Goal: Information Seeking & Learning: Learn about a topic

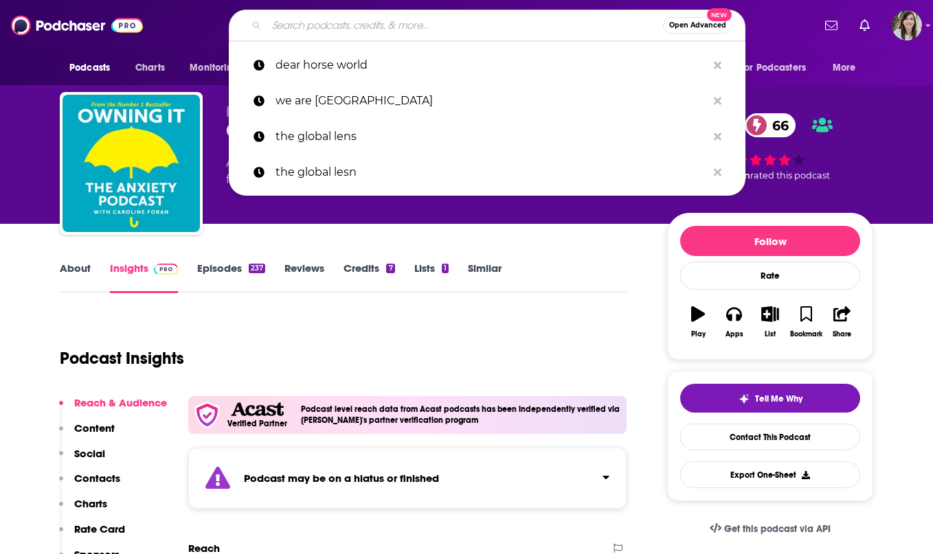
click at [348, 27] on input "Search podcasts, credits, & more..." at bounding box center [465, 25] width 396 height 22
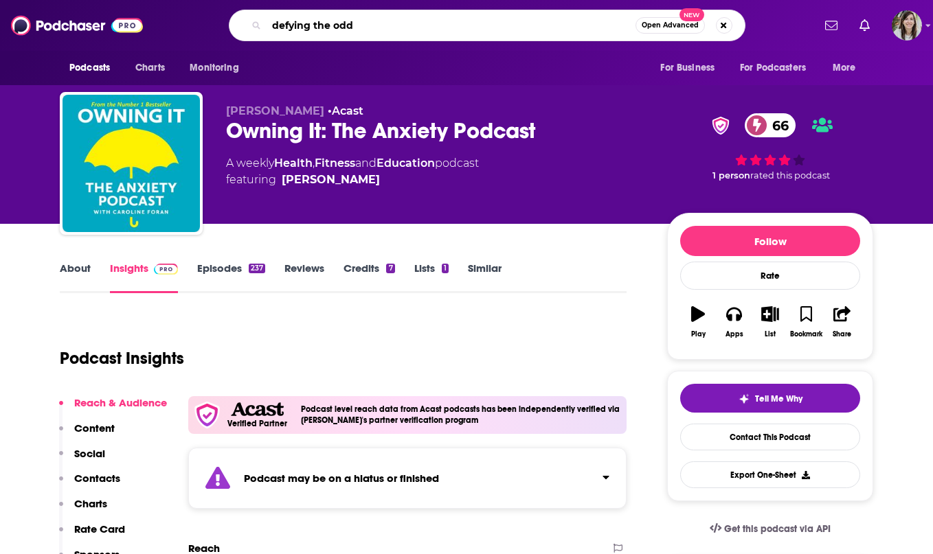
type input "defying the odds"
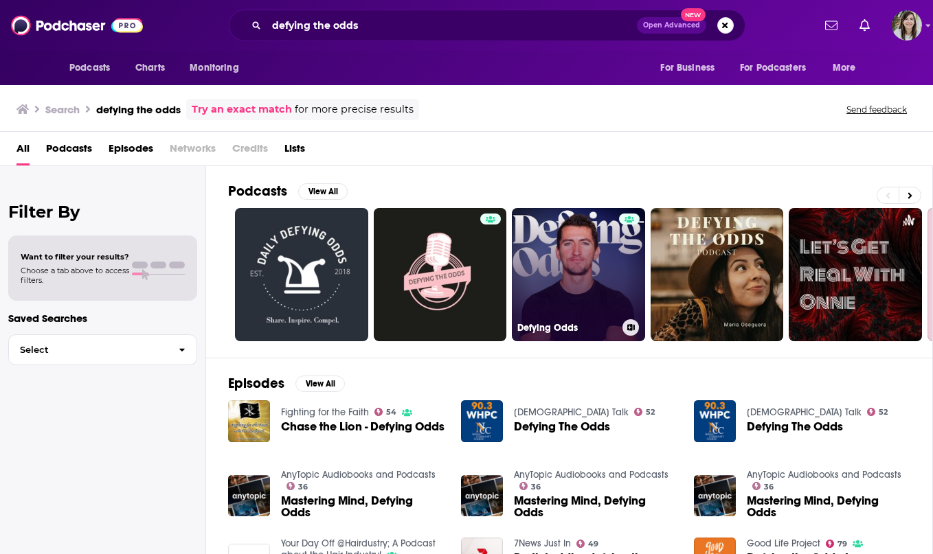
click at [555, 302] on link "Defying Odds" at bounding box center [578, 274] width 133 height 133
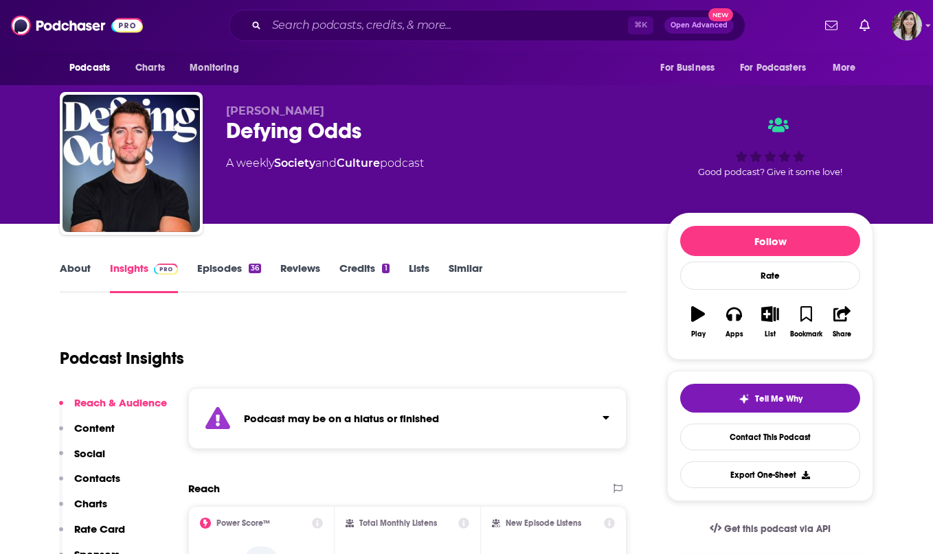
click at [77, 275] on link "About" at bounding box center [75, 278] width 31 height 32
